Goal: Task Accomplishment & Management: Manage account settings

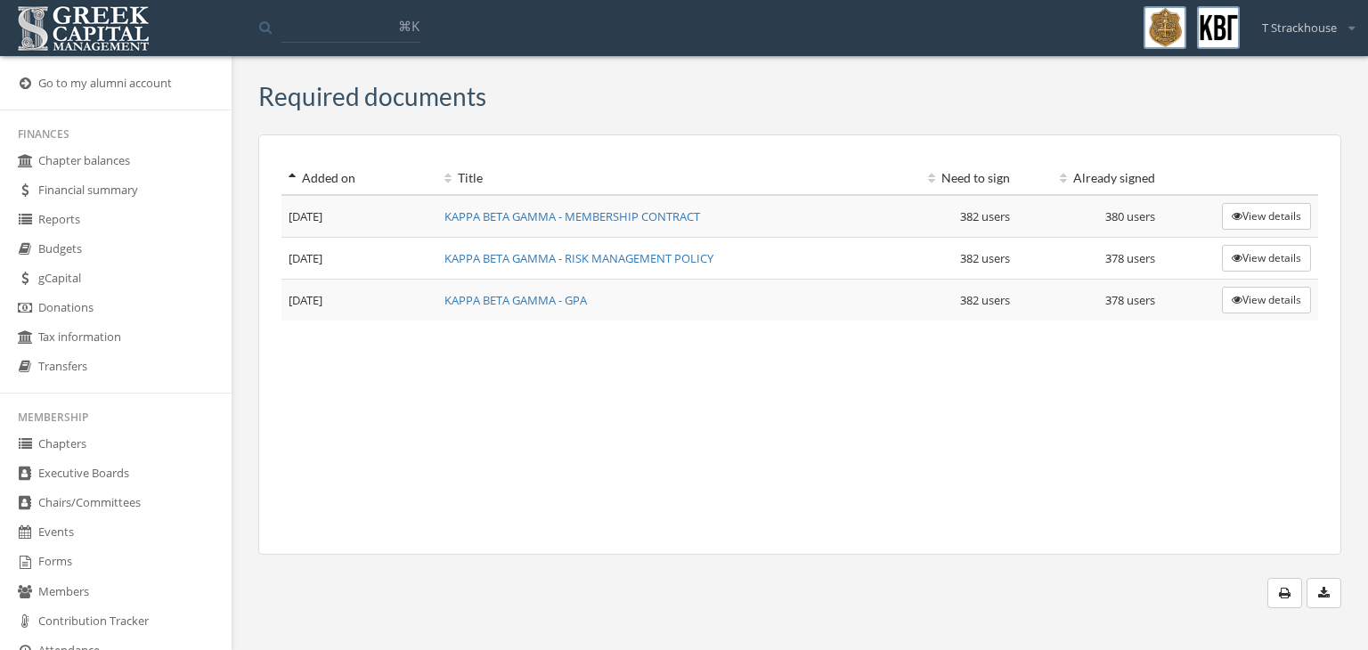
click at [90, 148] on link "Chapter balances" at bounding box center [116, 161] width 232 height 29
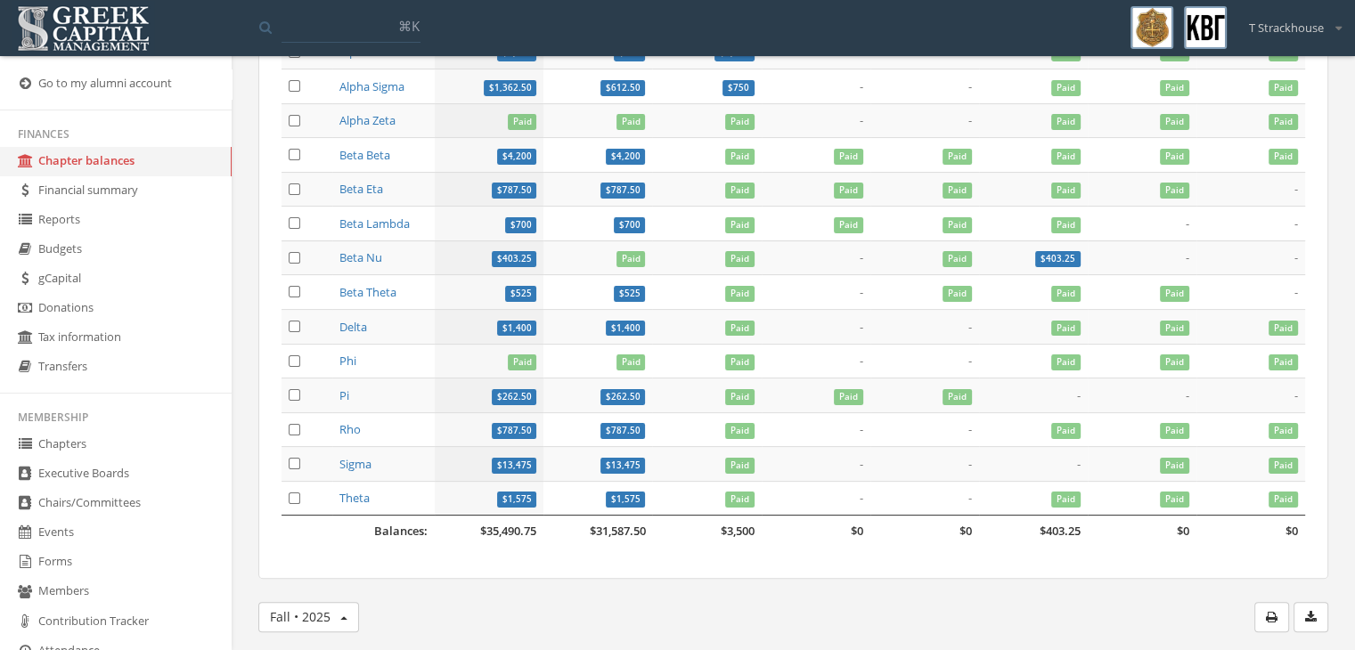
click at [86, 249] on link "Budgets" at bounding box center [116, 249] width 232 height 29
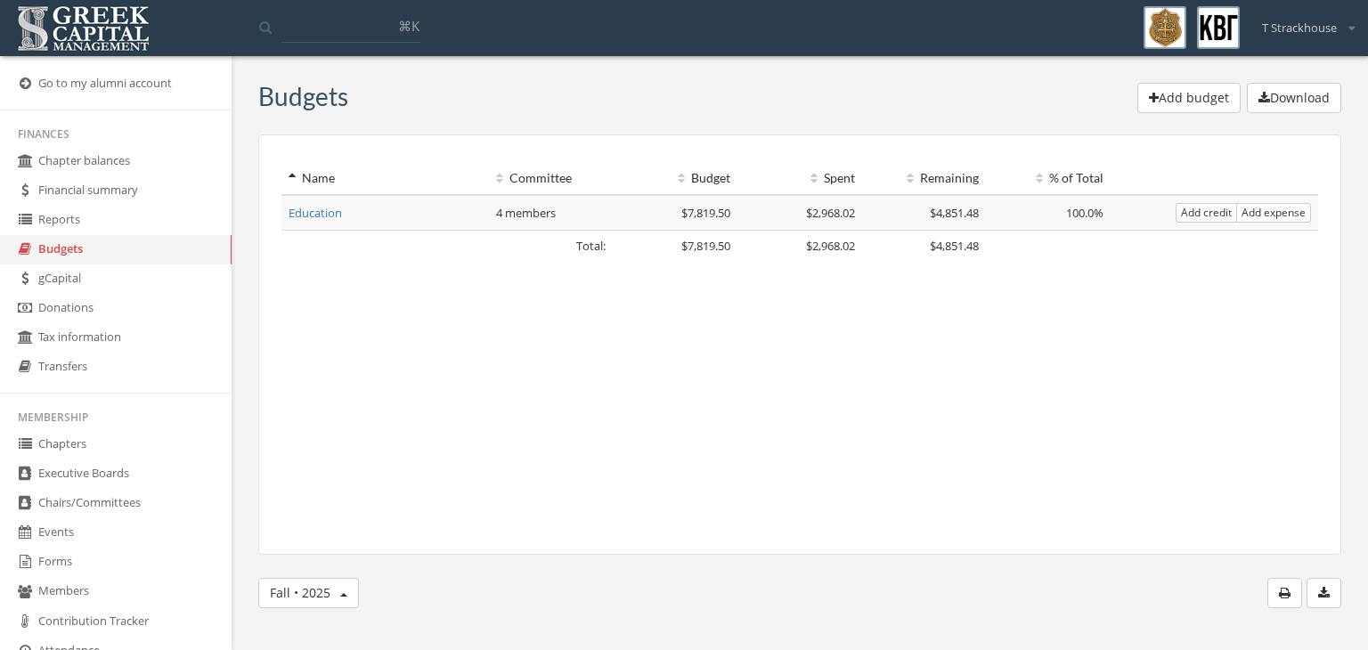
click at [338, 206] on link "Education" at bounding box center [315, 213] width 53 height 16
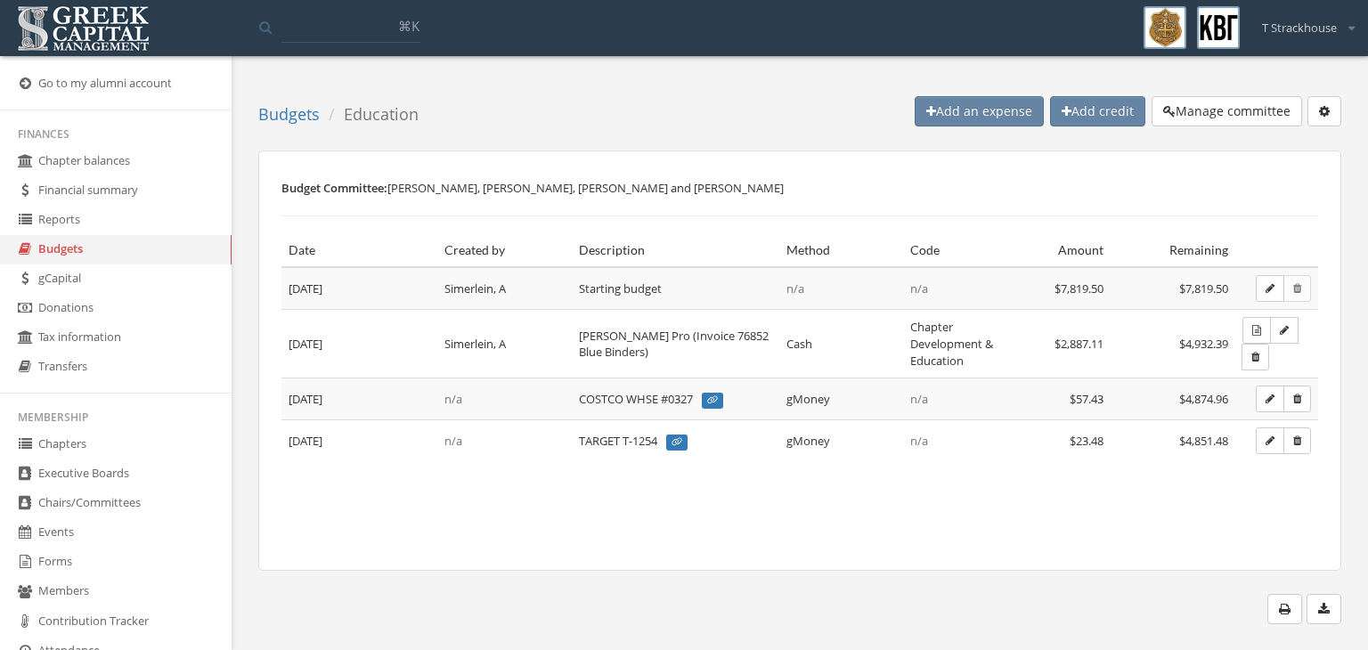
click at [1269, 403] on button "button" at bounding box center [1270, 399] width 29 height 27
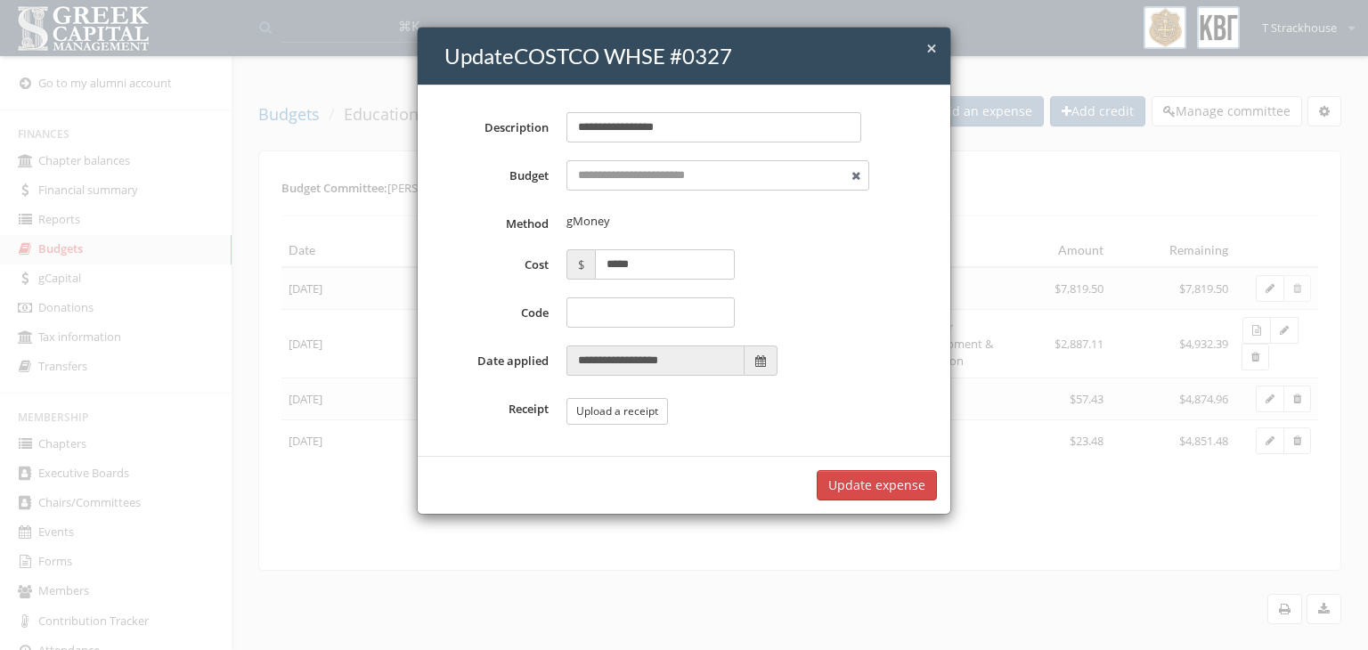
type input "*********"
click at [936, 53] on span "×" at bounding box center [931, 48] width 11 height 25
